Goal: Information Seeking & Learning: Learn about a topic

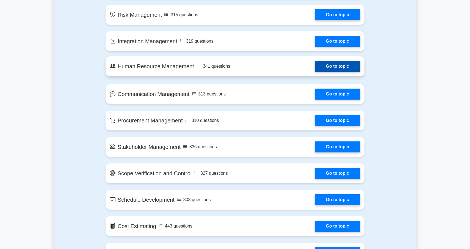
scroll to position [431, 0]
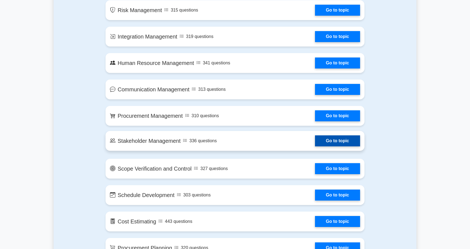
click at [337, 146] on link "Go to topic" at bounding box center [337, 140] width 45 height 11
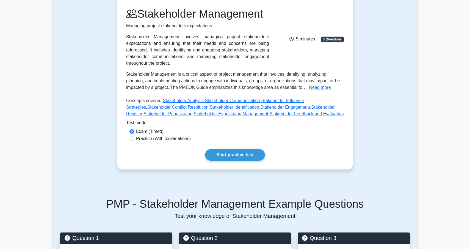
scroll to position [70, 0]
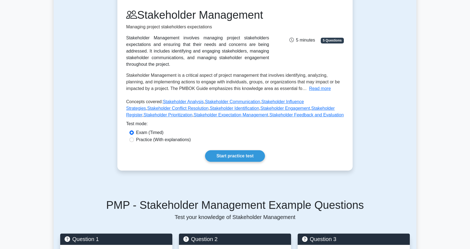
click at [139, 139] on label "Practice (With explanations)" at bounding box center [163, 139] width 55 height 7
click at [134, 139] on input "Practice (With explanations)" at bounding box center [132, 140] width 4 height 4
radio input "true"
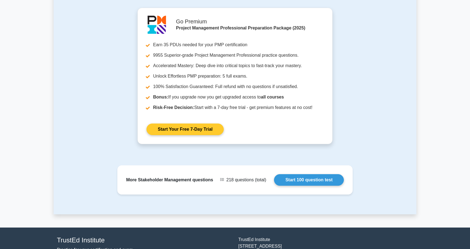
scroll to position [469, 0]
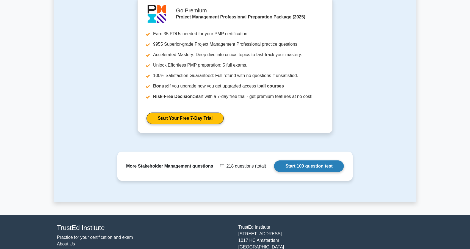
click at [306, 170] on link "Start 100 question test" at bounding box center [309, 166] width 70 height 12
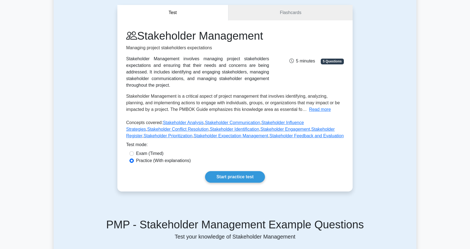
scroll to position [0, 0]
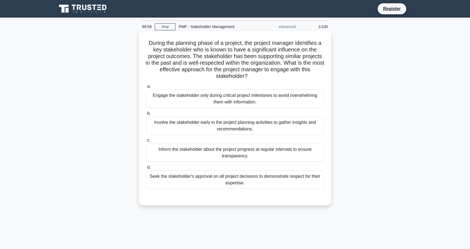
click at [147, 87] on span "a." at bounding box center [149, 86] width 4 height 5
click at [146, 87] on input "a. Engage the stakeholder only during critical project milestones to avoid over…" at bounding box center [146, 87] width 0 height 4
